Goal: Task Accomplishment & Management: Manage account settings

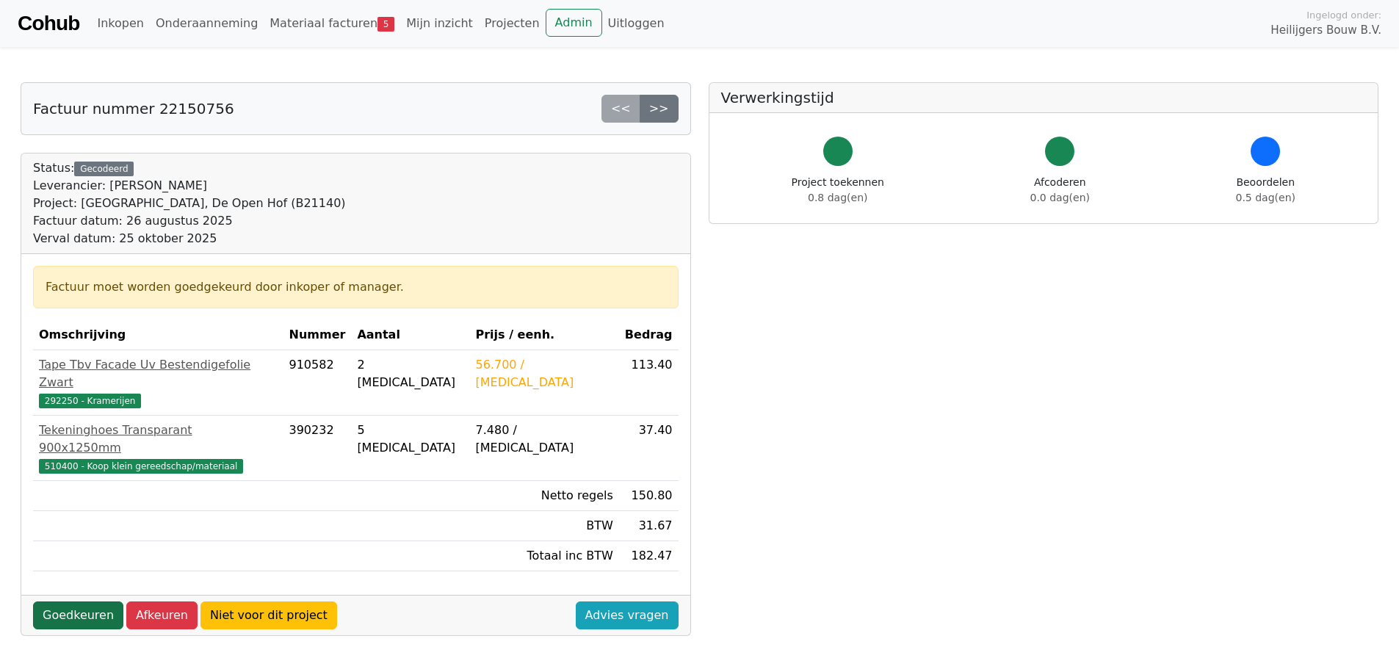
click at [68, 601] on link "Goedkeuren" at bounding box center [78, 615] width 90 height 28
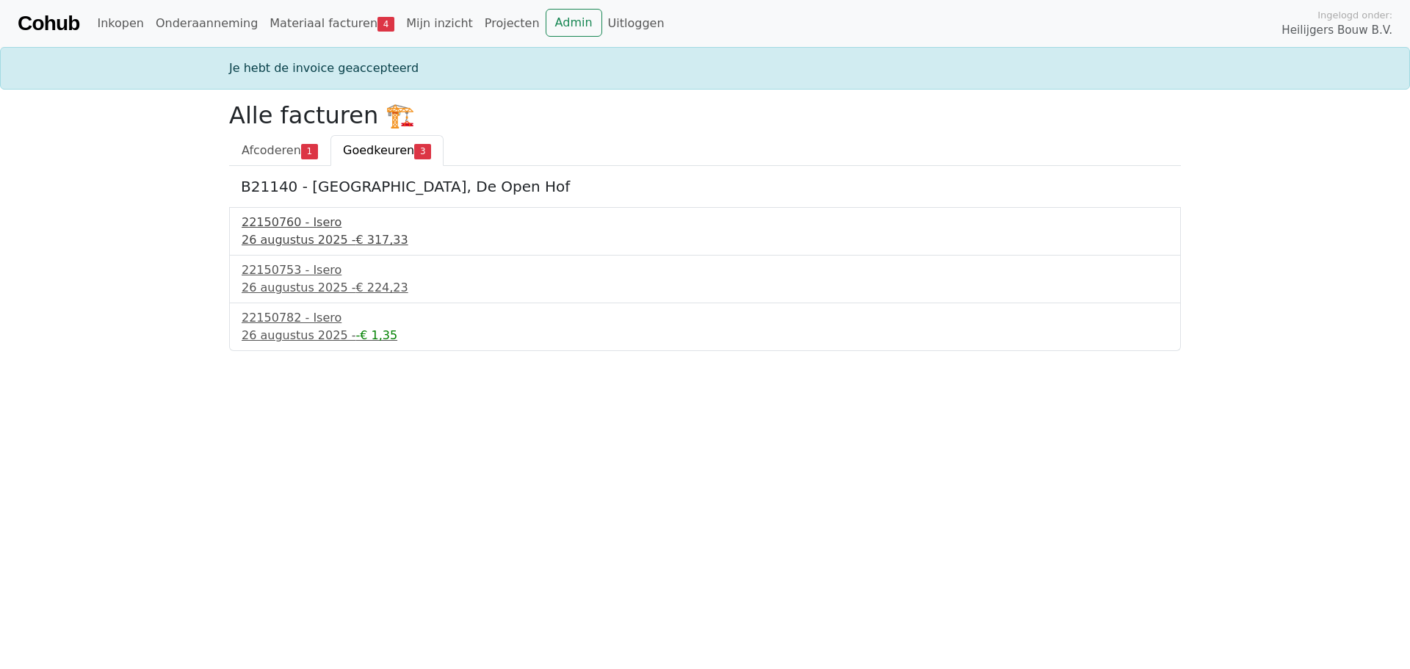
click at [270, 237] on div "26 augustus 2025 - € 317,33" at bounding box center [705, 240] width 927 height 18
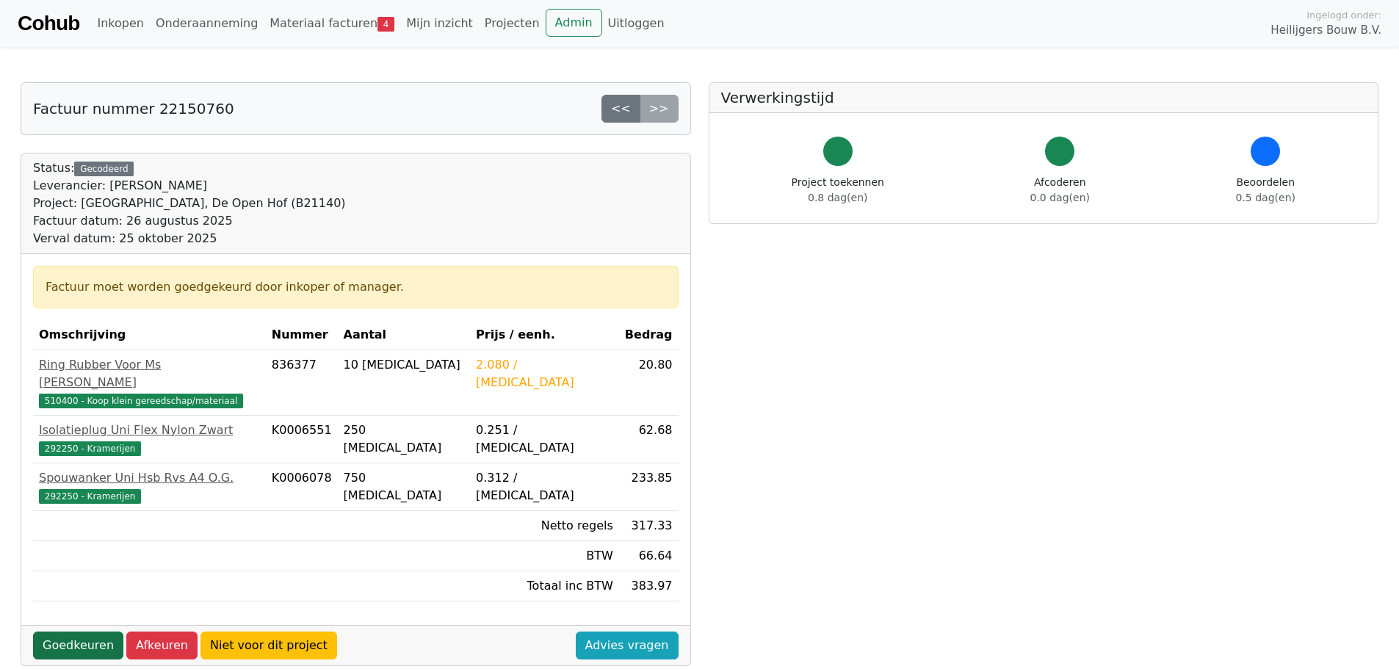
click at [93, 631] on link "Goedkeuren" at bounding box center [78, 645] width 90 height 28
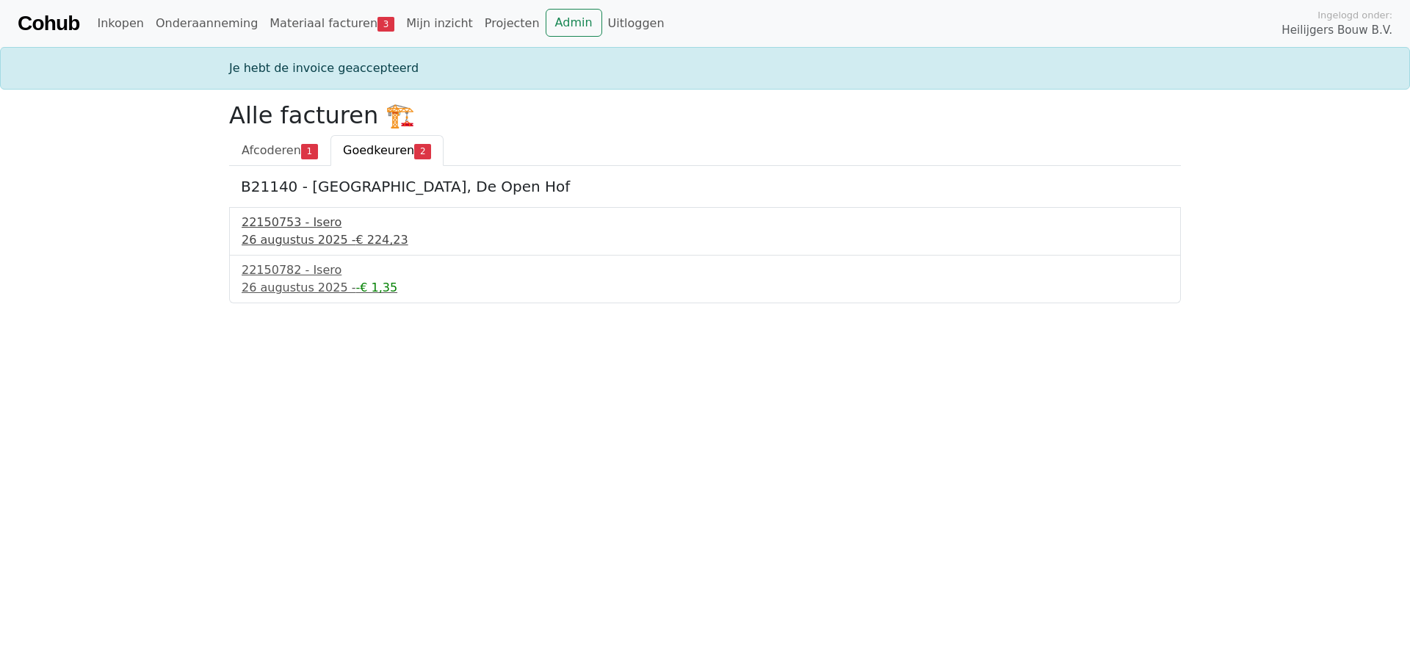
click at [311, 231] on div "26 augustus 2025 - € 224,23" at bounding box center [705, 240] width 927 height 18
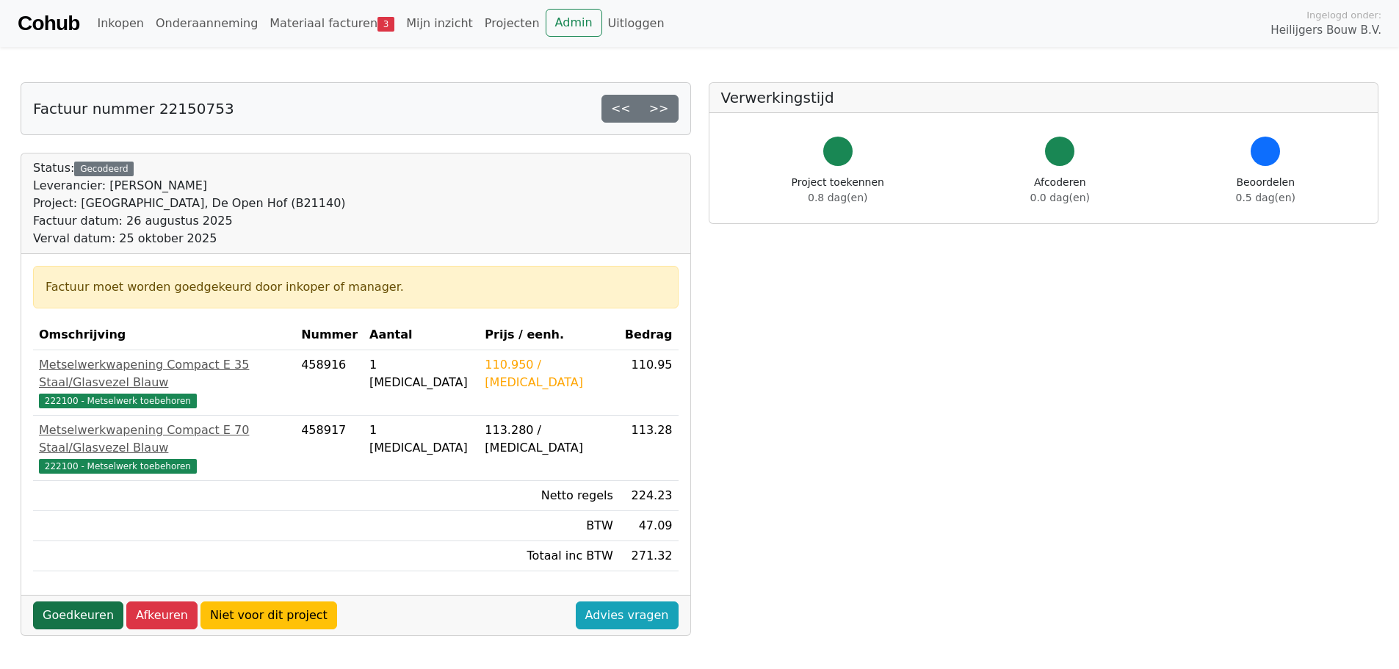
click at [77, 601] on link "Goedkeuren" at bounding box center [78, 615] width 90 height 28
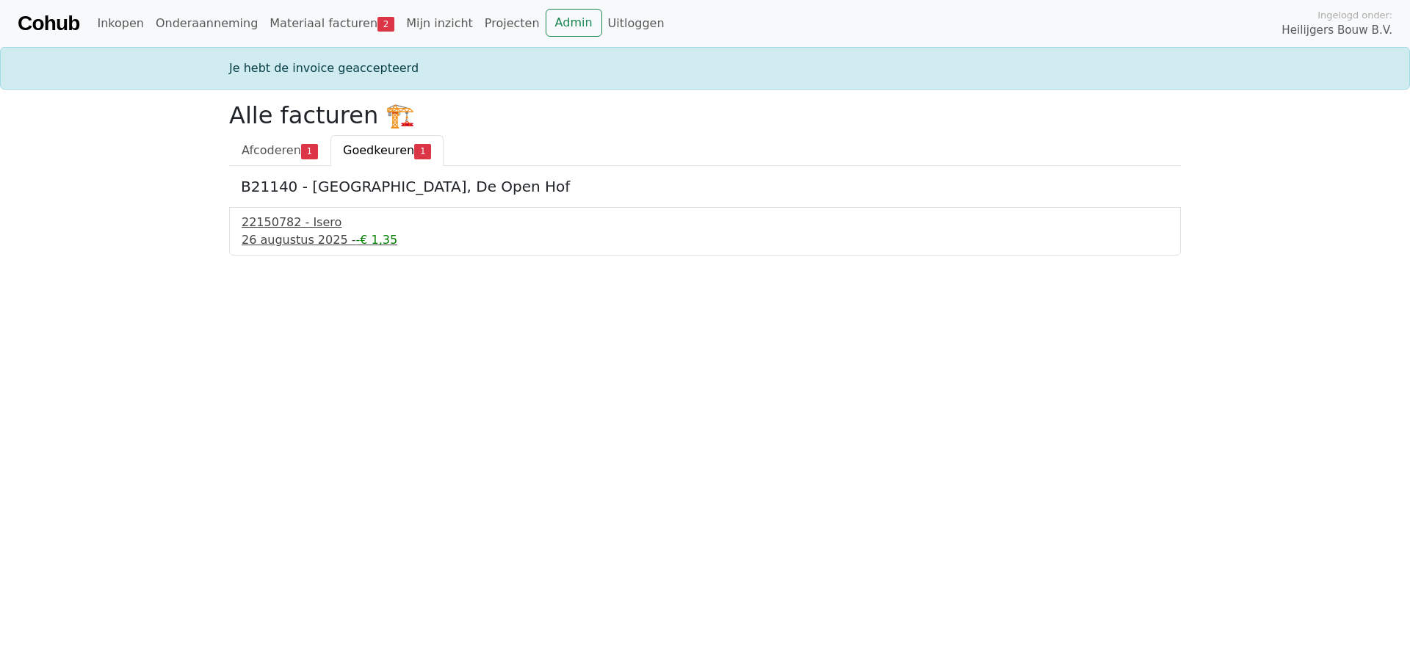
click at [309, 233] on div "26 augustus 2025 - -€ 1,35" at bounding box center [705, 240] width 927 height 18
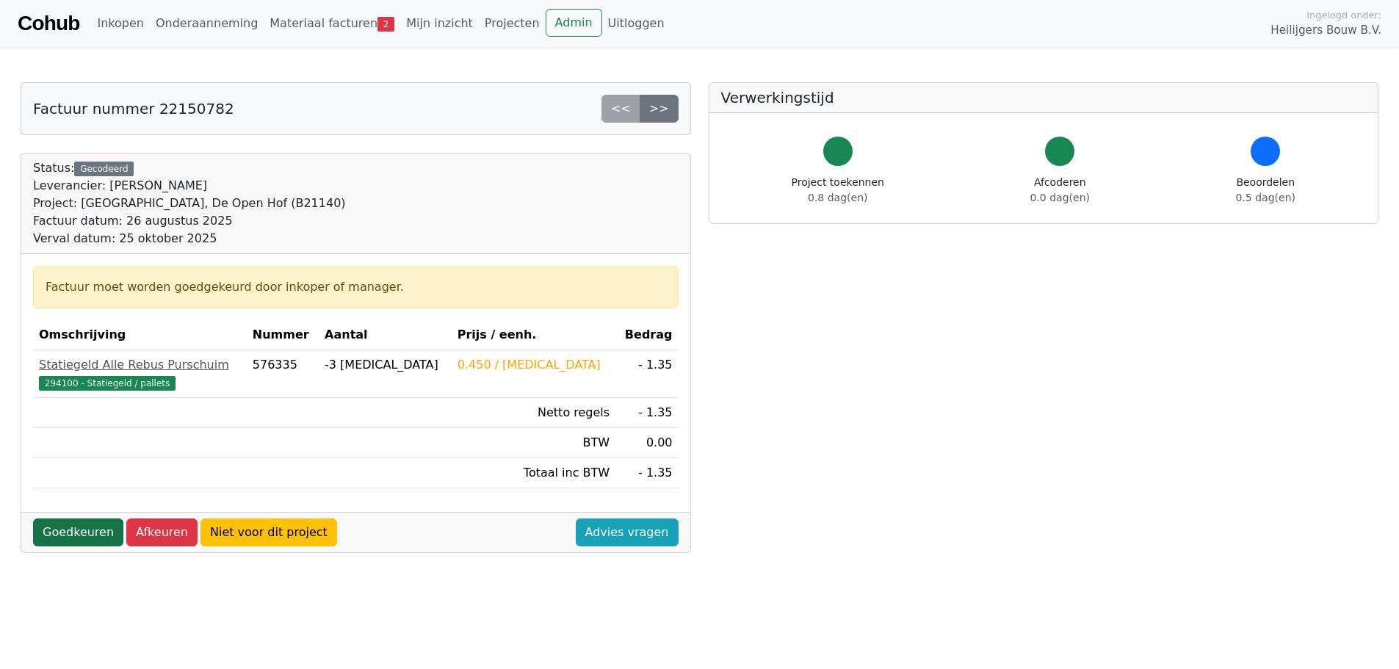
click at [80, 535] on link "Goedkeuren" at bounding box center [78, 532] width 90 height 28
